Goal: Check status: Check status

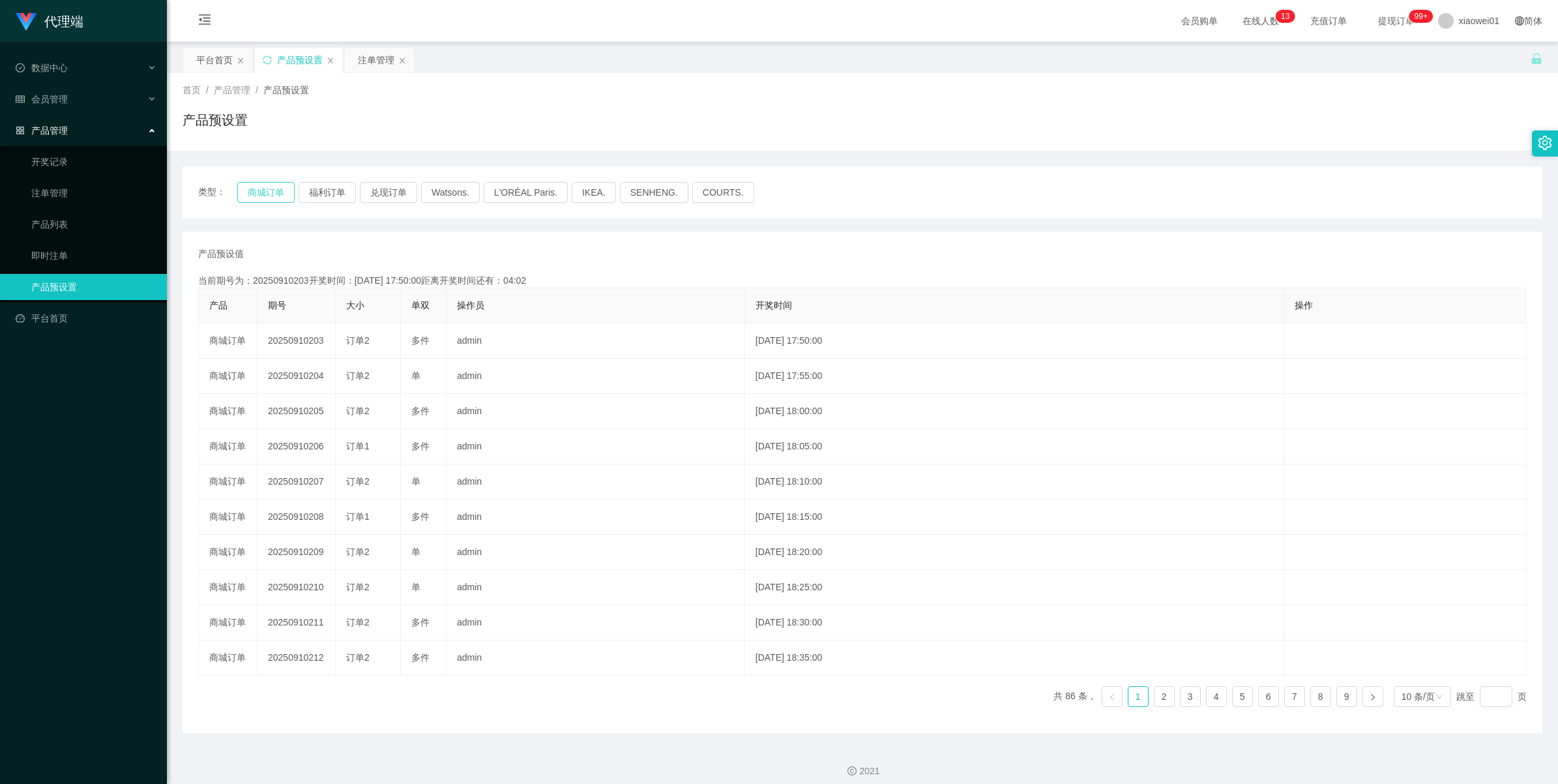
click at [263, 198] on button "商城订单" at bounding box center [266, 193] width 57 height 21
click at [268, 183] on button "商城订单" at bounding box center [266, 193] width 57 height 21
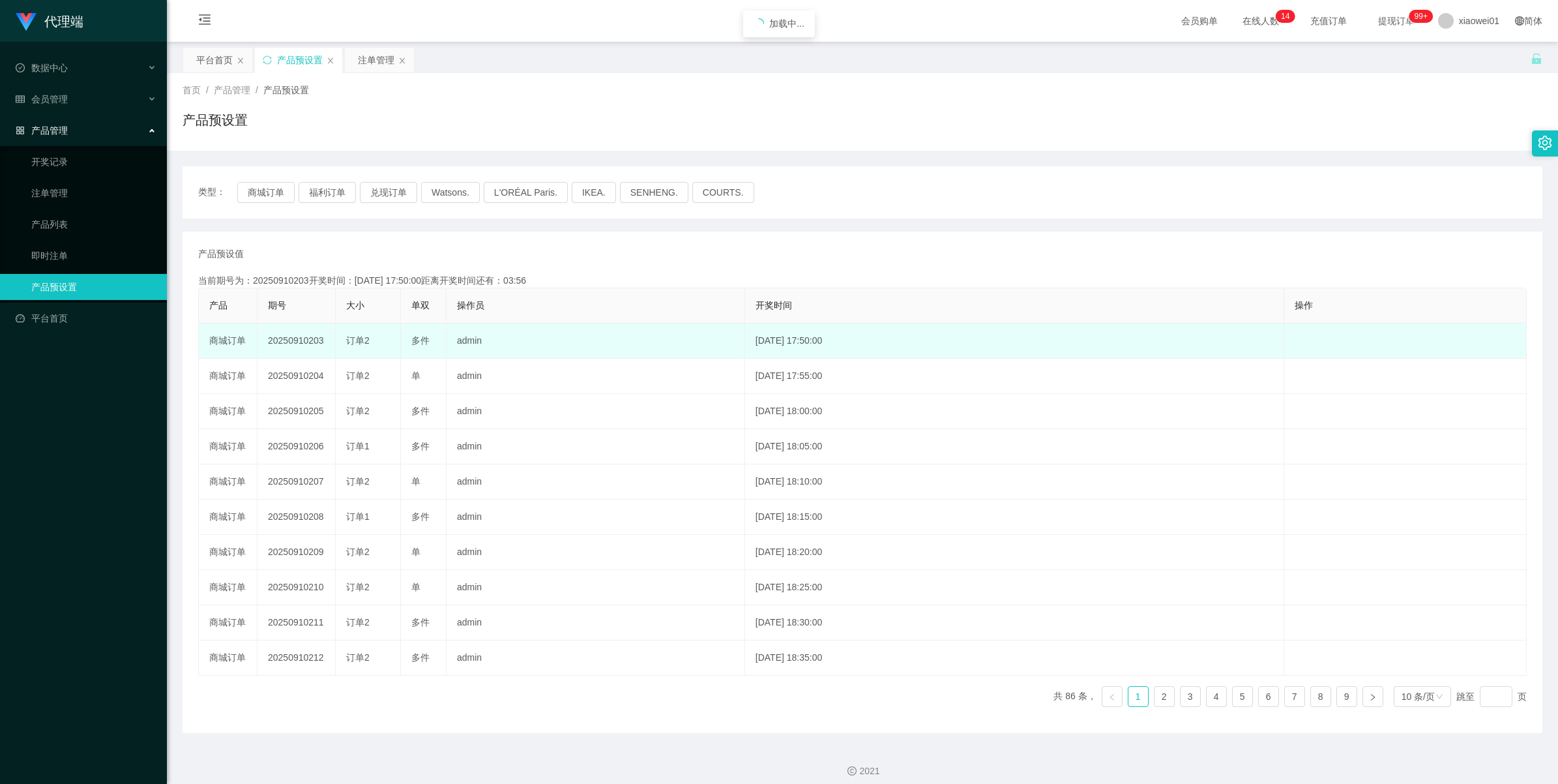
click at [284, 337] on td "20250910203" at bounding box center [296, 340] width 79 height 35
copy td "20250910203"
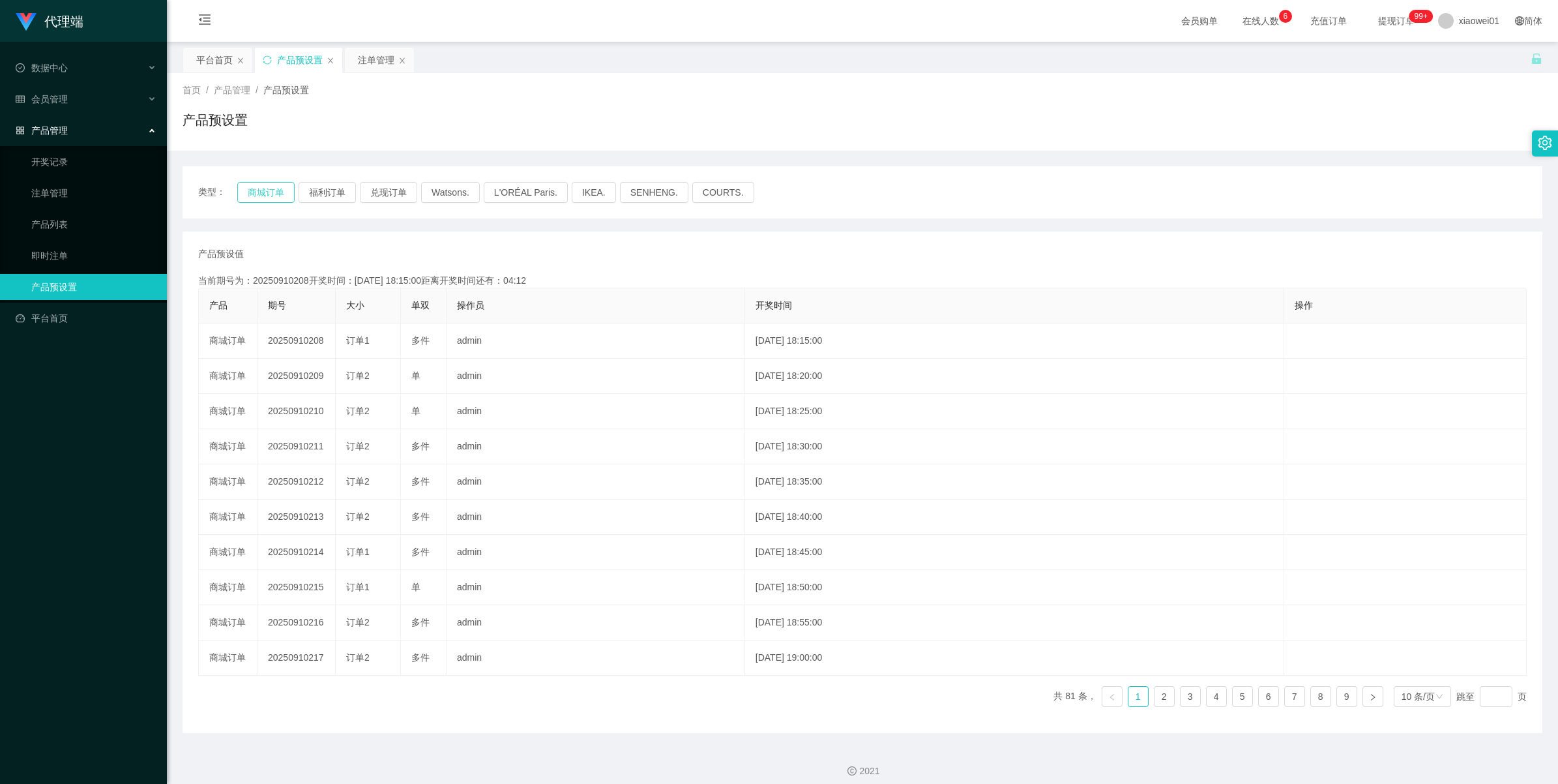
click at [263, 191] on button "商城订单" at bounding box center [266, 193] width 57 height 21
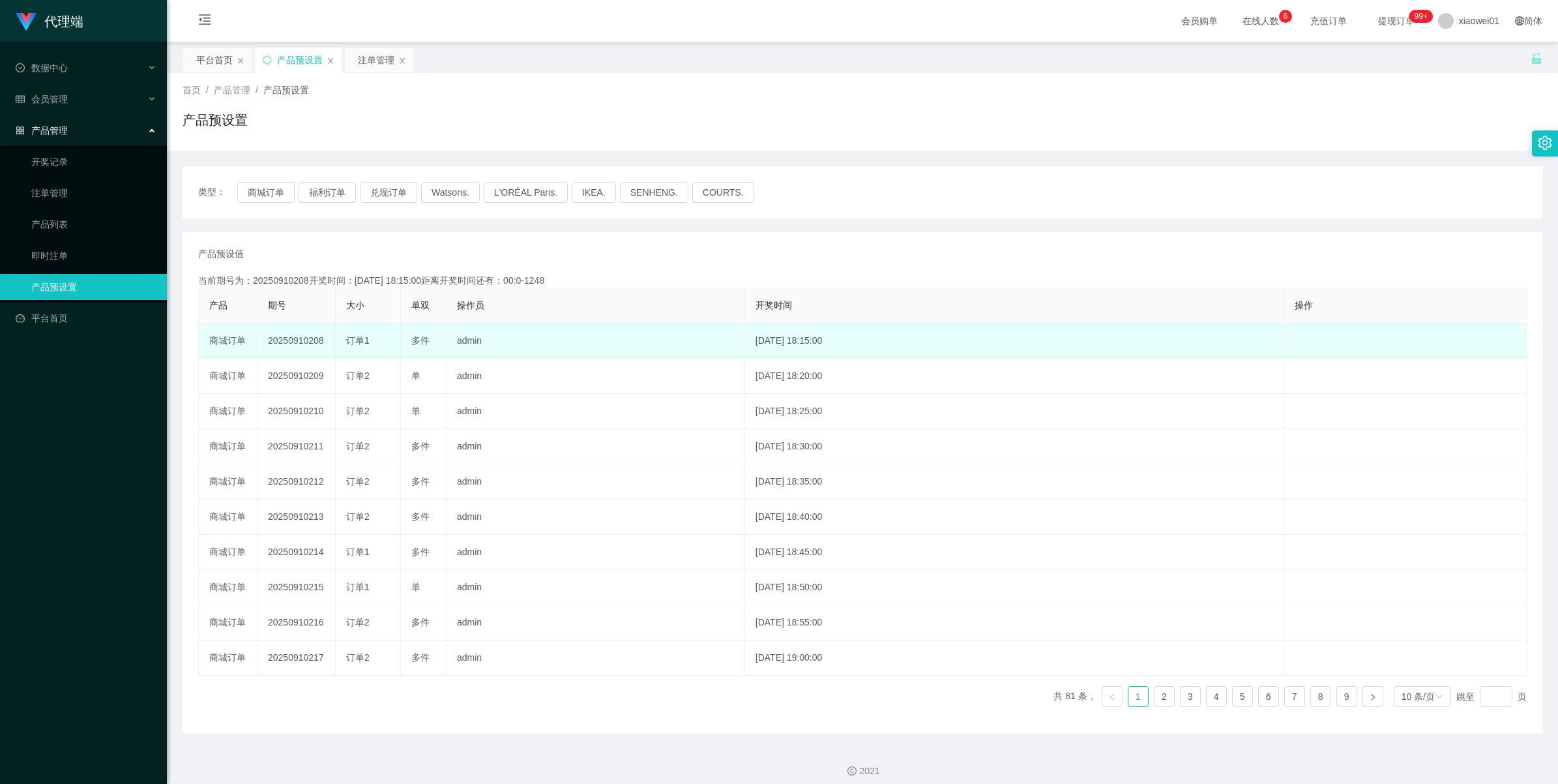
click at [286, 337] on td "20250910208" at bounding box center [296, 340] width 79 height 35
copy td "20250910208"
click at [294, 340] on td "20250910208" at bounding box center [296, 340] width 79 height 35
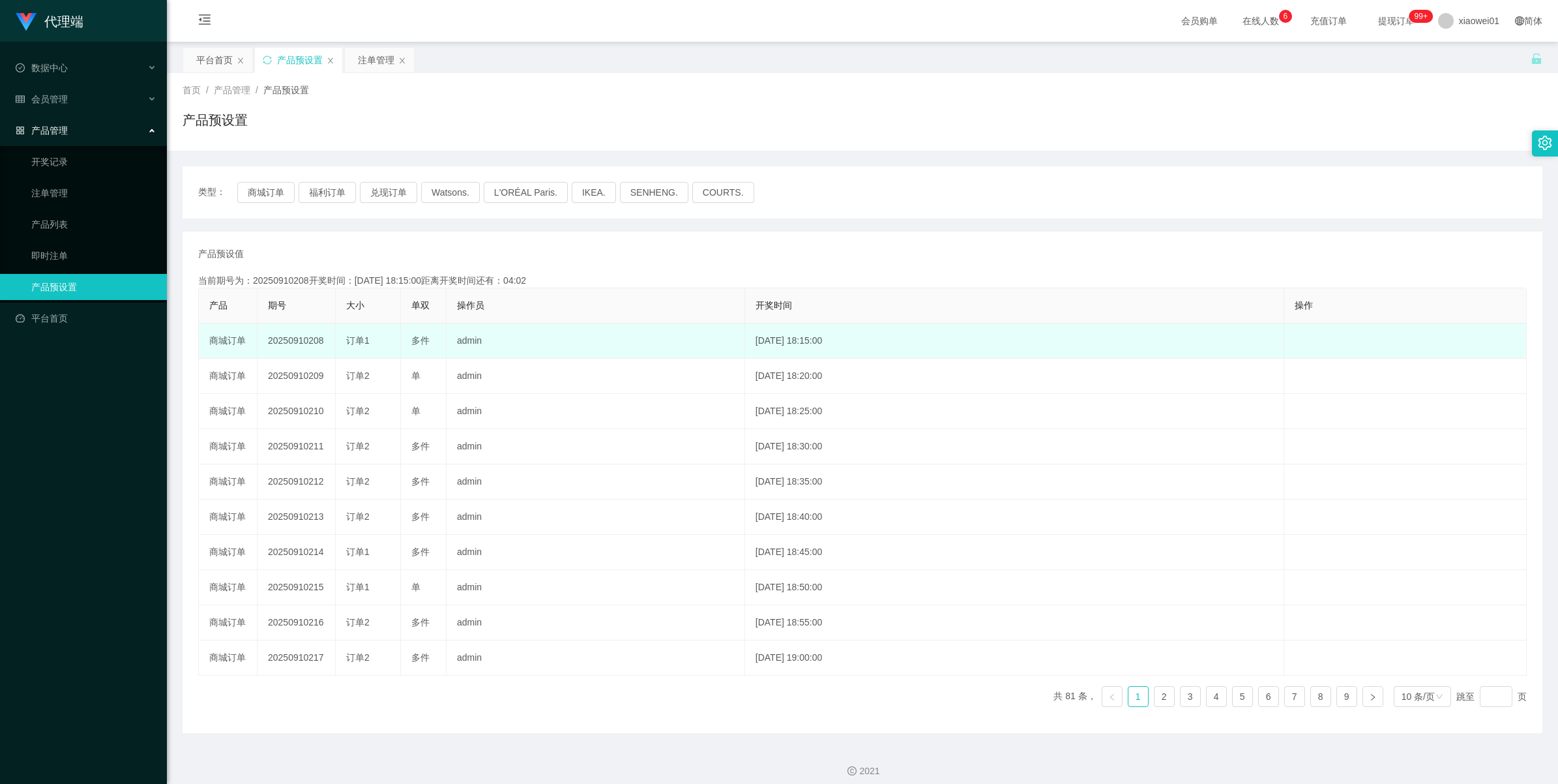
copy td "20250910208"
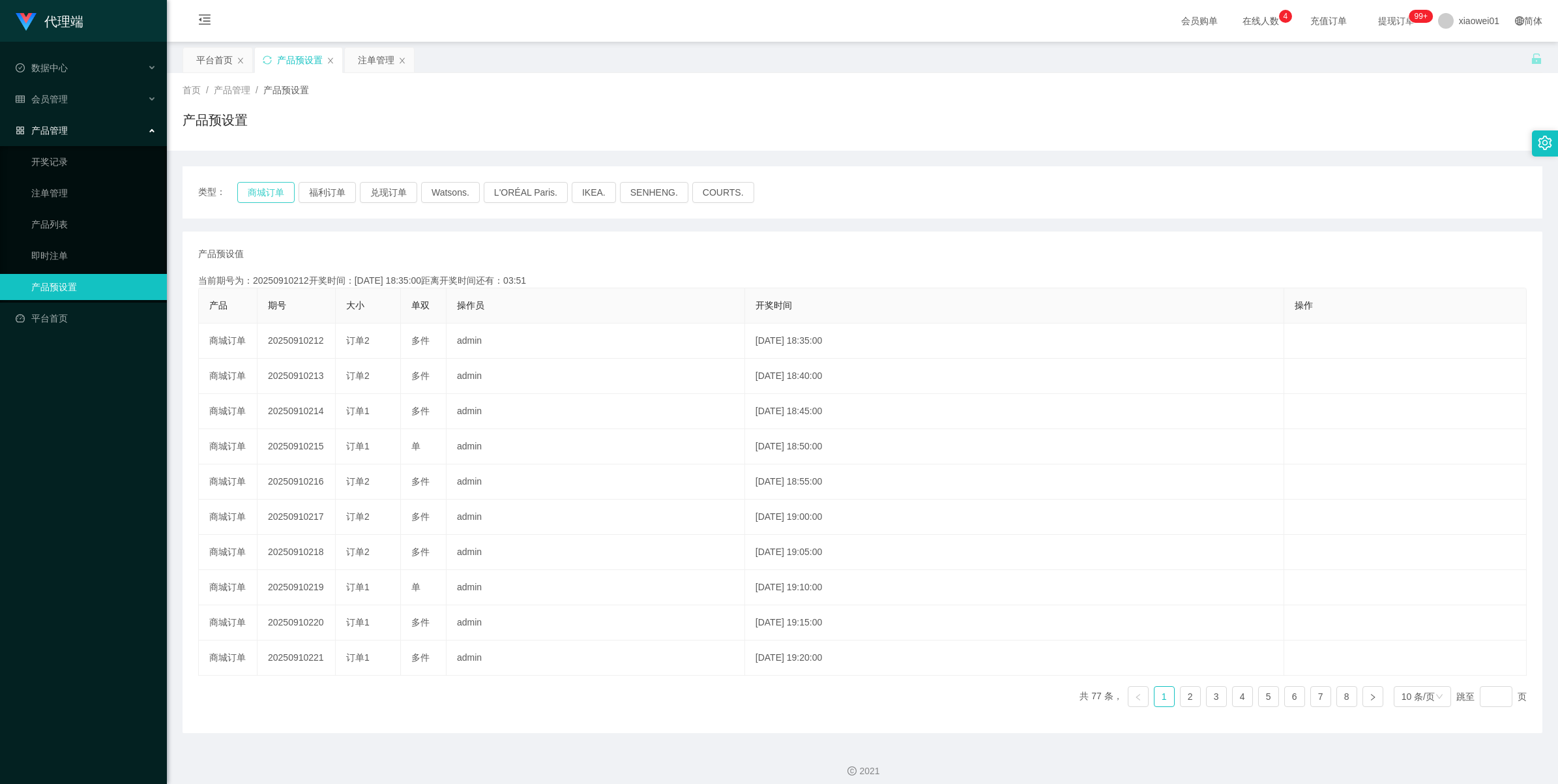
click at [269, 186] on button "商城订单" at bounding box center [266, 193] width 57 height 21
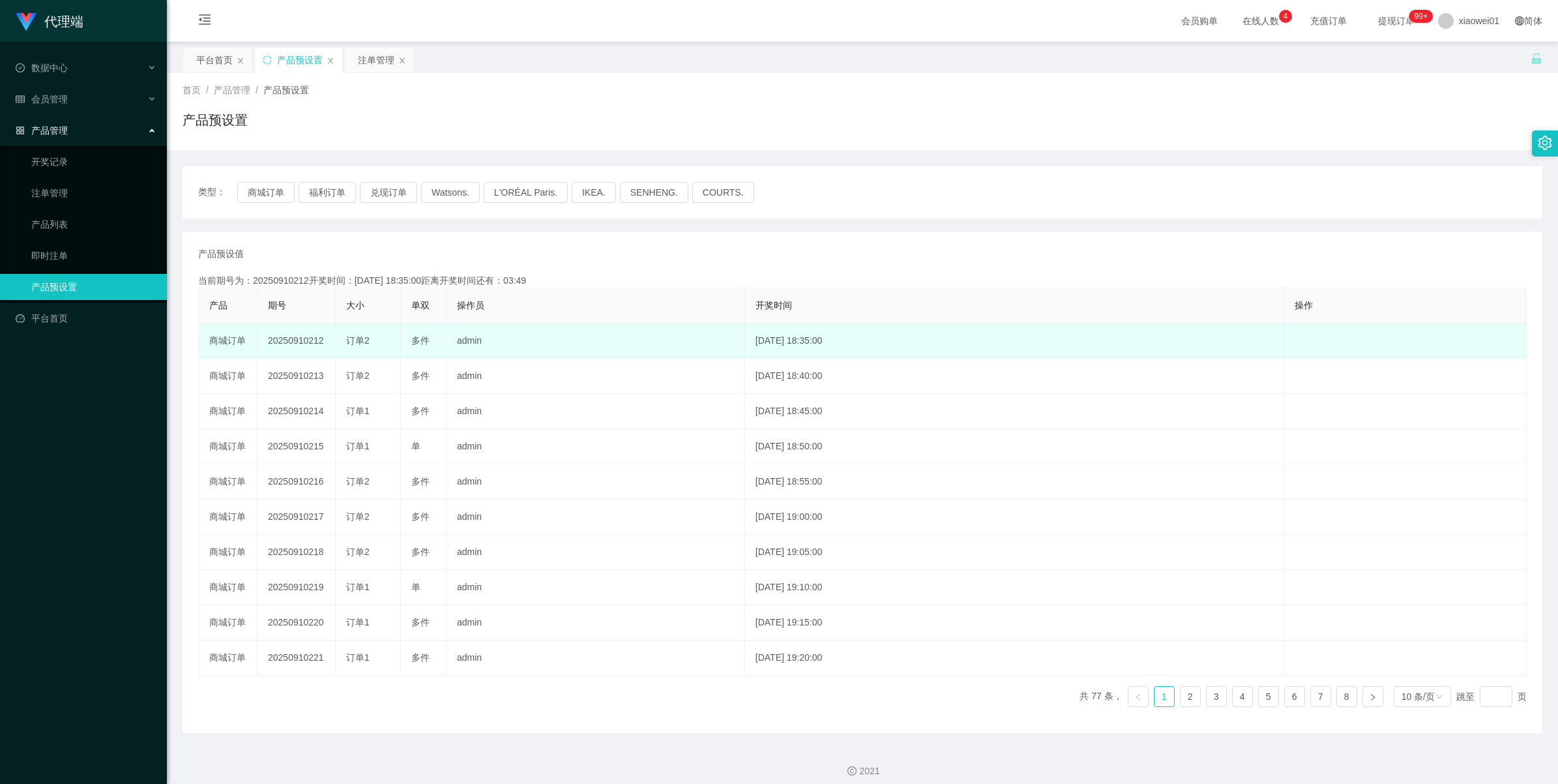
click at [294, 341] on td "20250910212" at bounding box center [296, 340] width 79 height 35
copy td "20250910212"
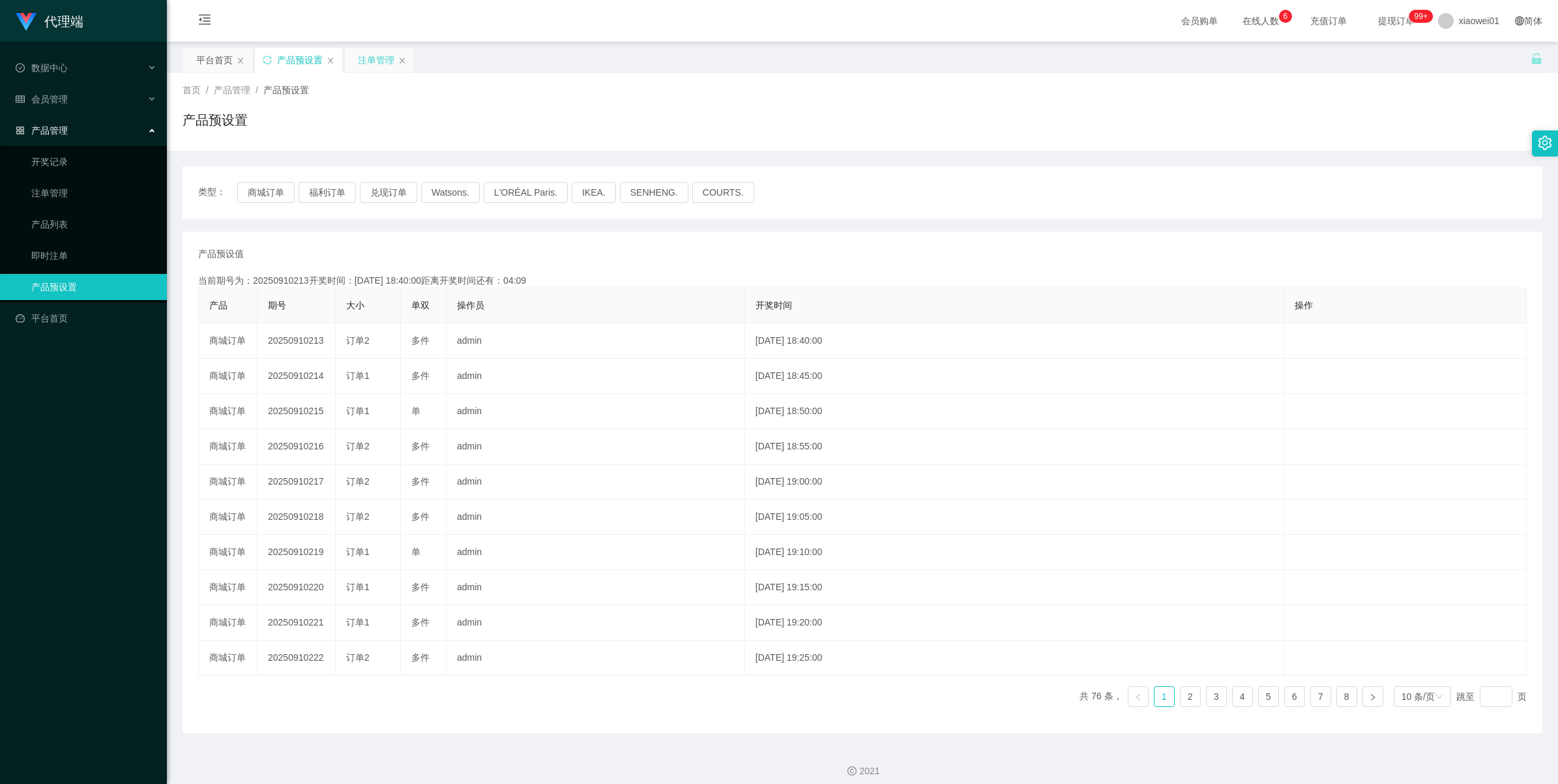
click at [369, 60] on div "注单管理" at bounding box center [376, 60] width 36 height 25
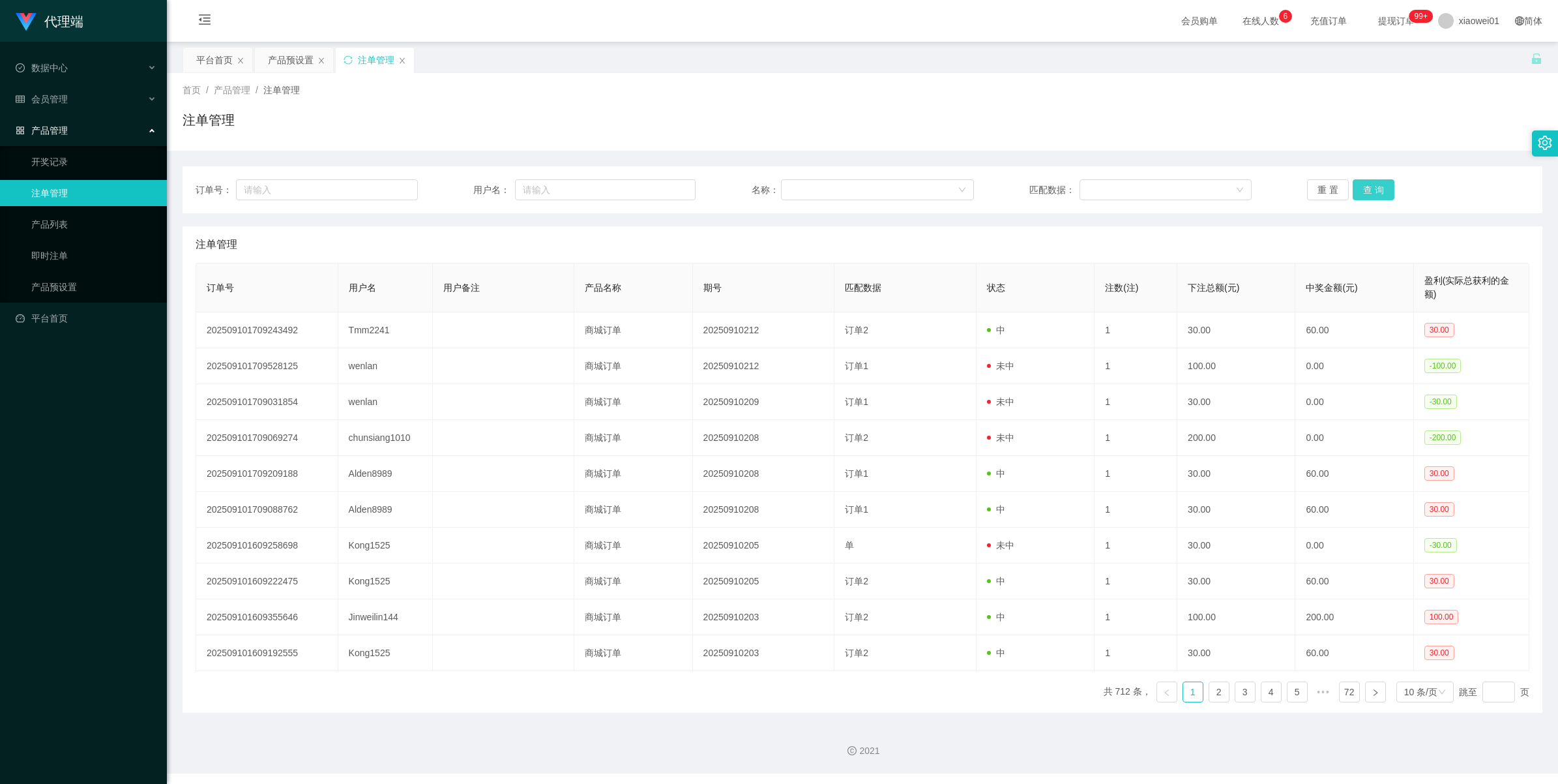
click at [1356, 186] on button "查 询" at bounding box center [1374, 190] width 41 height 21
click at [1356, 186] on div "重 置 查 询" at bounding box center [1418, 190] width 222 height 21
click at [1356, 186] on button "查 询" at bounding box center [1381, 190] width 56 height 21
click at [1356, 186] on div "重 置 查 询" at bounding box center [1418, 190] width 222 height 21
click at [1356, 186] on button "查 询" at bounding box center [1374, 190] width 41 height 21
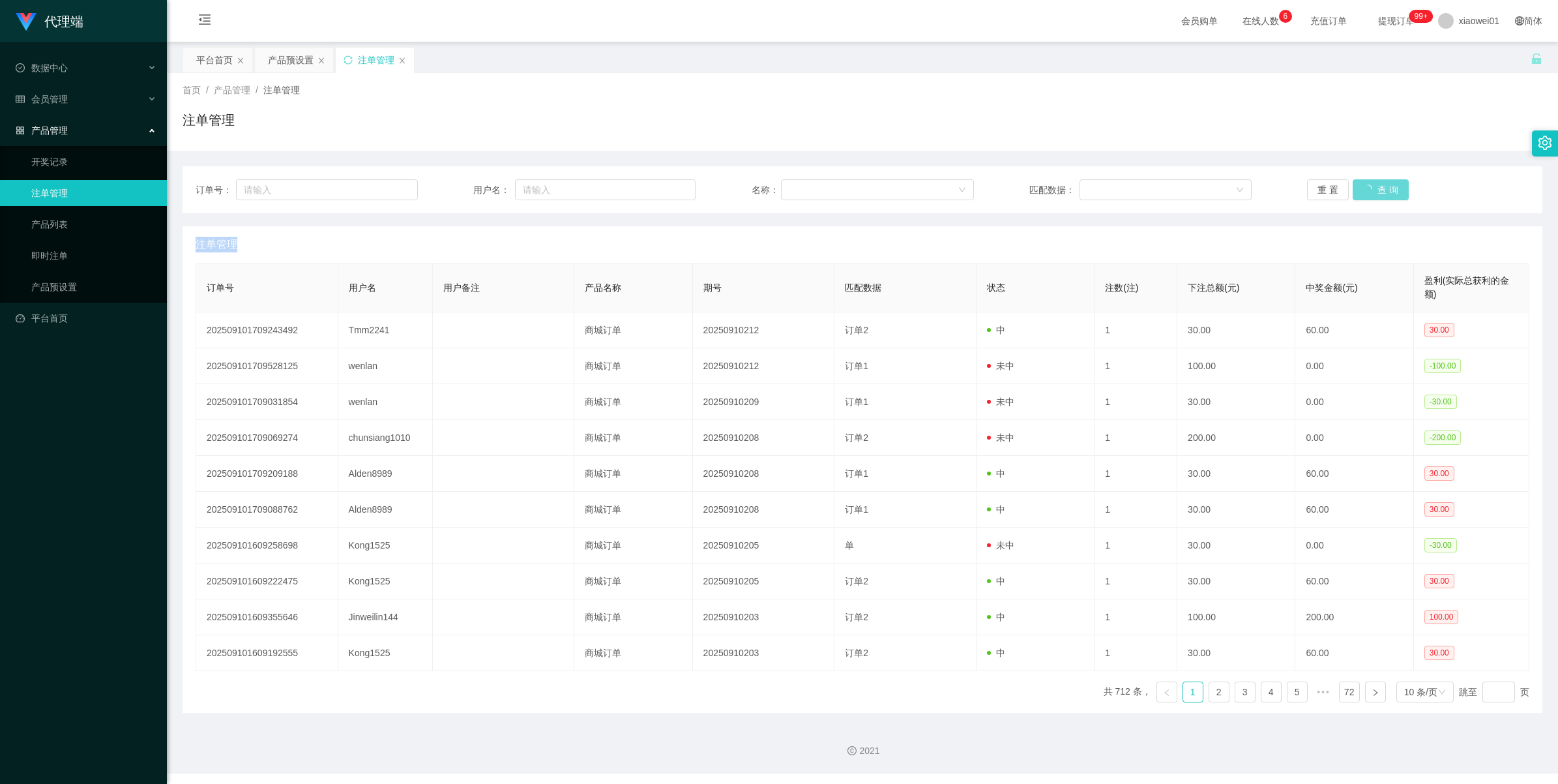
click at [1356, 186] on div "重 置 查 询" at bounding box center [1418, 190] width 222 height 21
click at [1356, 186] on button "查 询" at bounding box center [1374, 190] width 41 height 21
click at [282, 64] on div "产品预设置" at bounding box center [290, 60] width 46 height 25
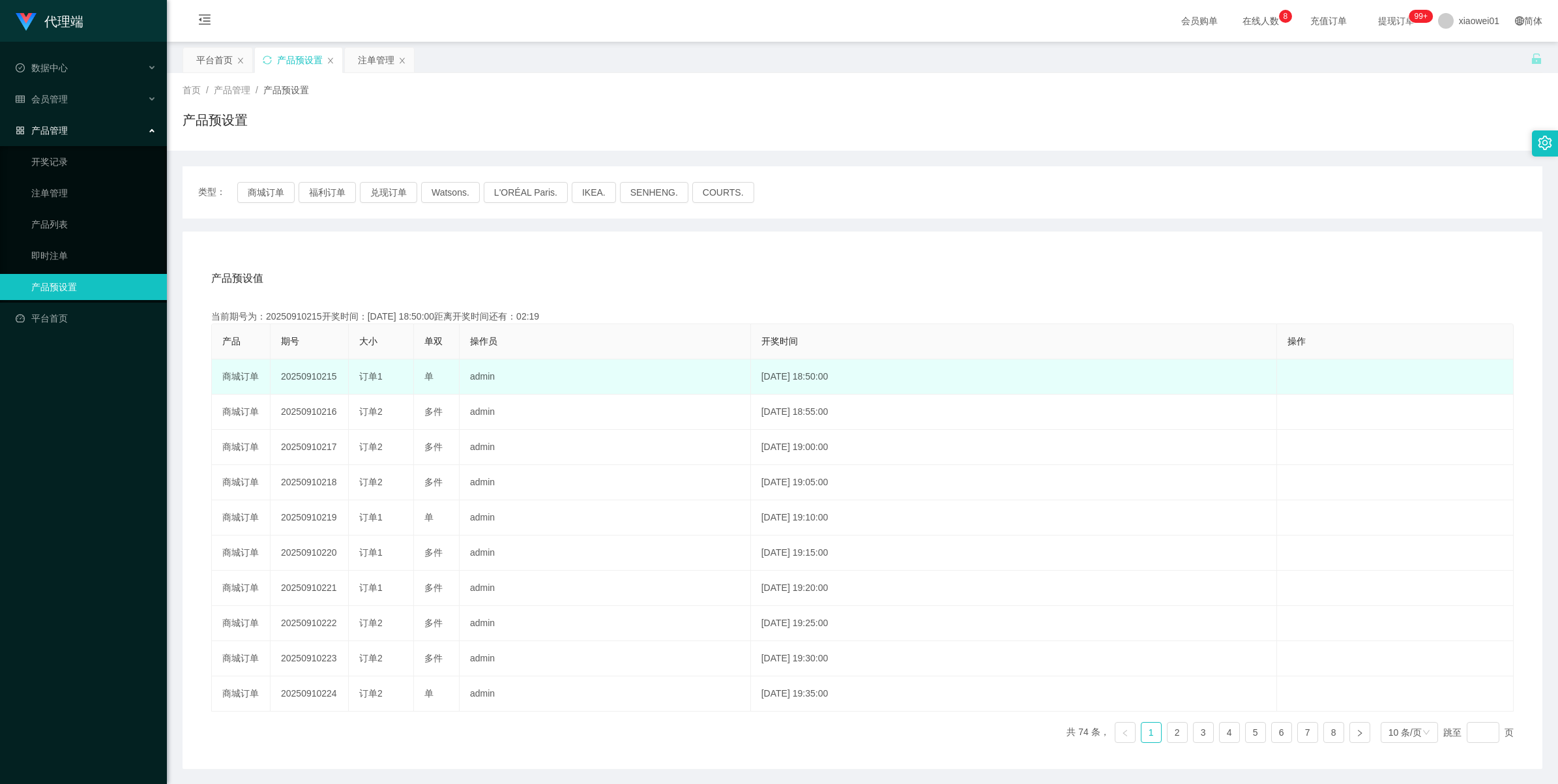
click at [288, 375] on td "20250910215" at bounding box center [309, 376] width 79 height 35
copy td "20250910215"
